Goal: Participate in discussion: Engage in conversation with other users on a specific topic

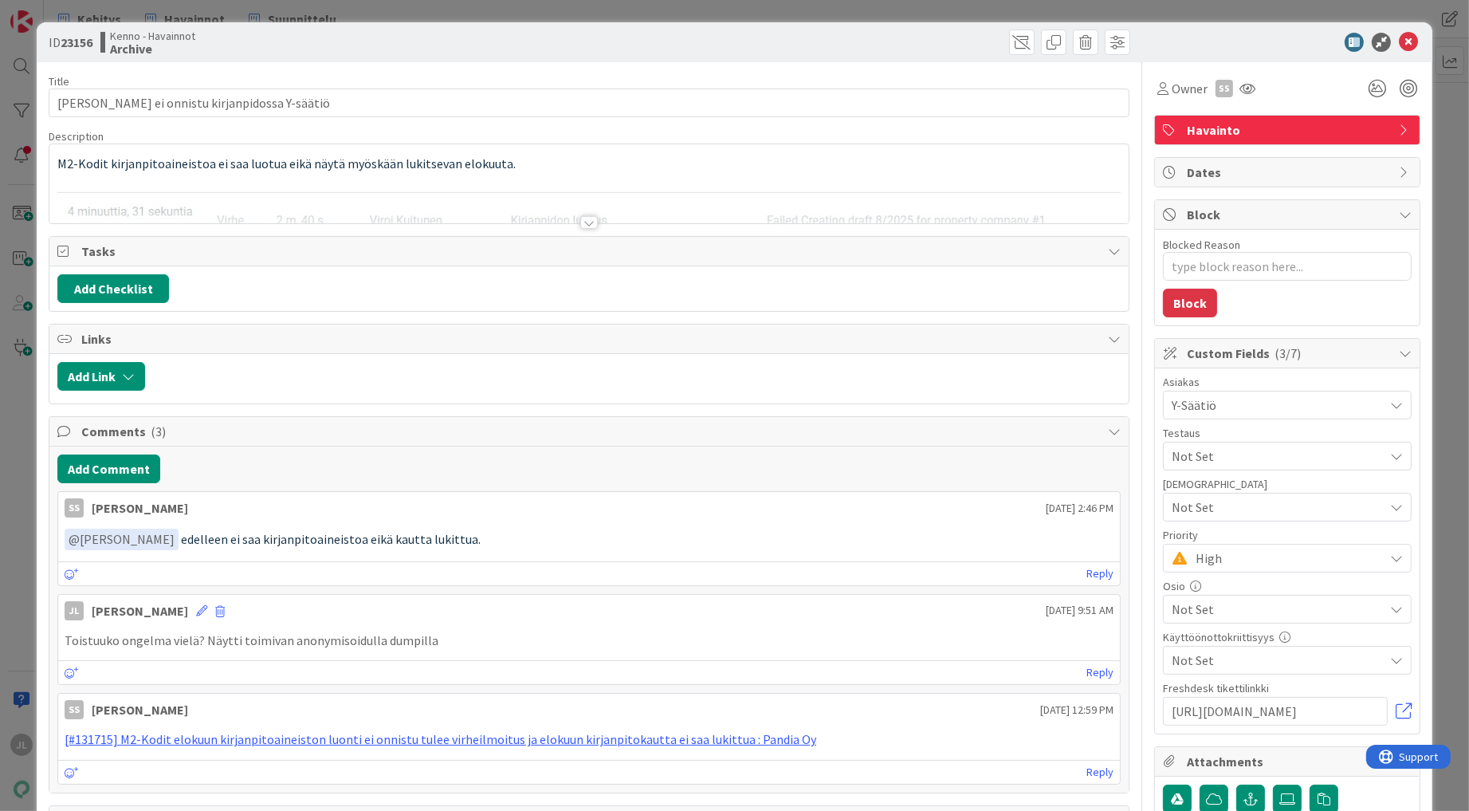
type textarea "x"
click at [497, 183] on div at bounding box center [588, 203] width 1079 height 41
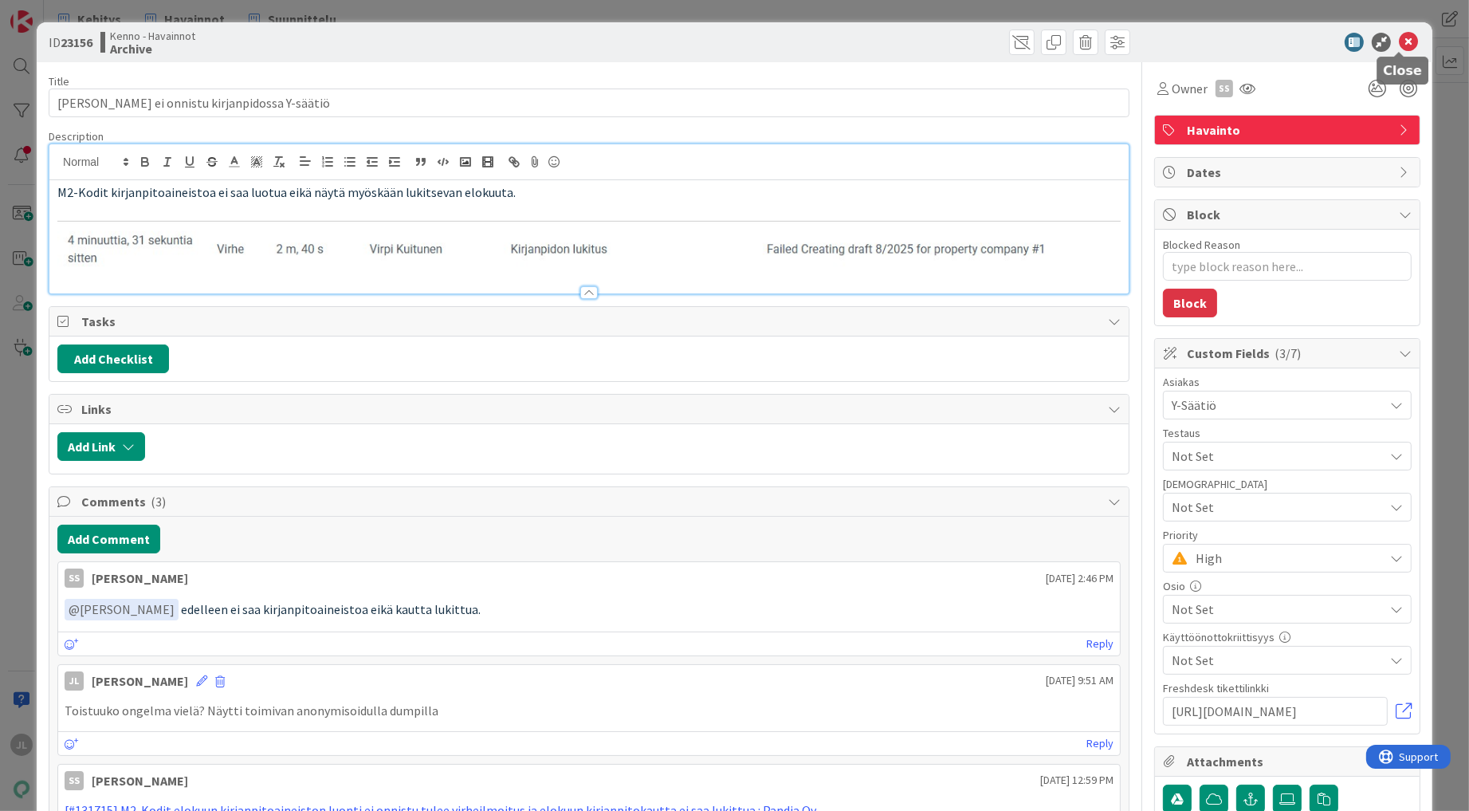
click at [1399, 48] on icon at bounding box center [1408, 42] width 19 height 19
